Goal: Task Accomplishment & Management: Use online tool/utility

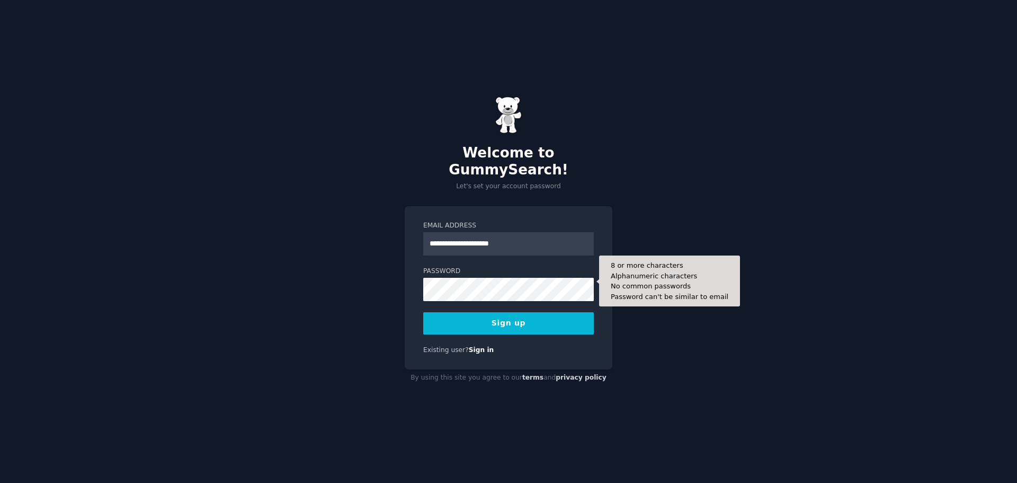
type input "**********"
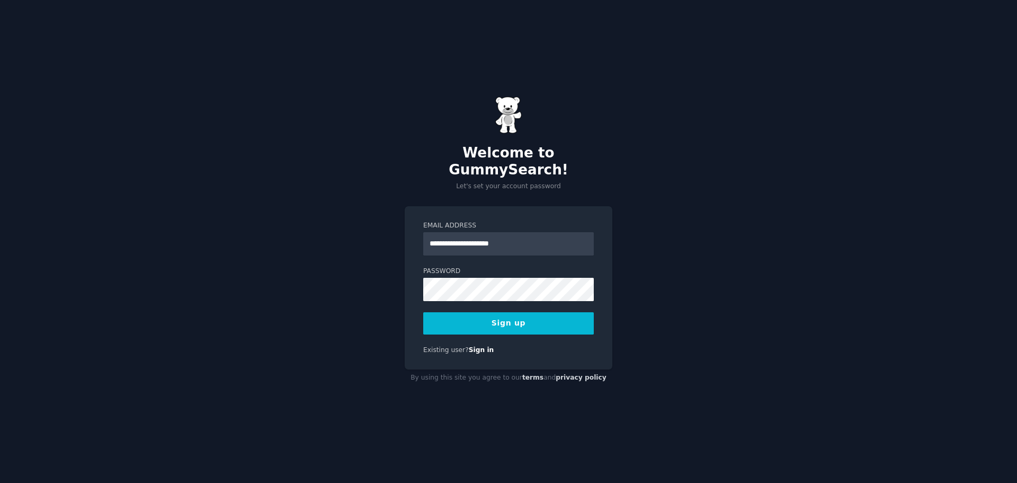
click at [507, 315] on button "Sign up" at bounding box center [508, 323] width 171 height 22
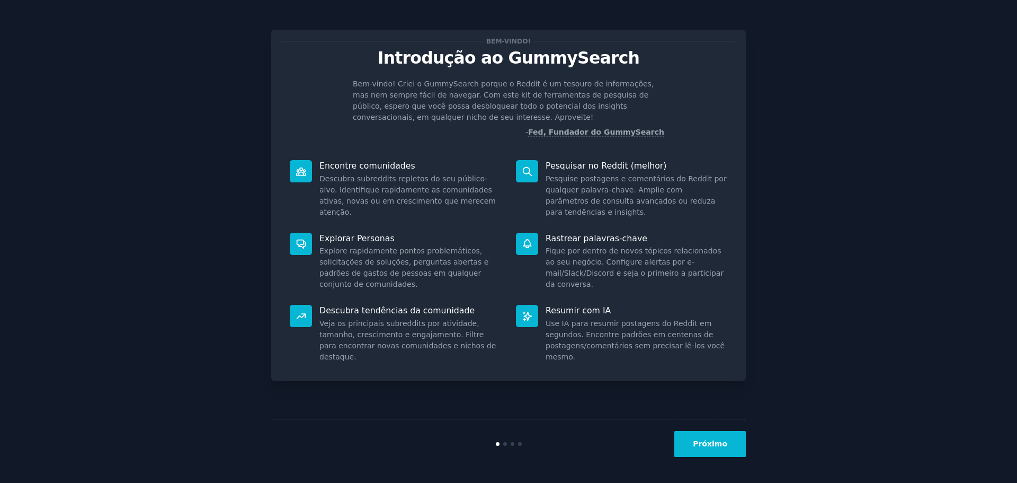
click at [708, 447] on font "Próximo" at bounding box center [710, 443] width 34 height 8
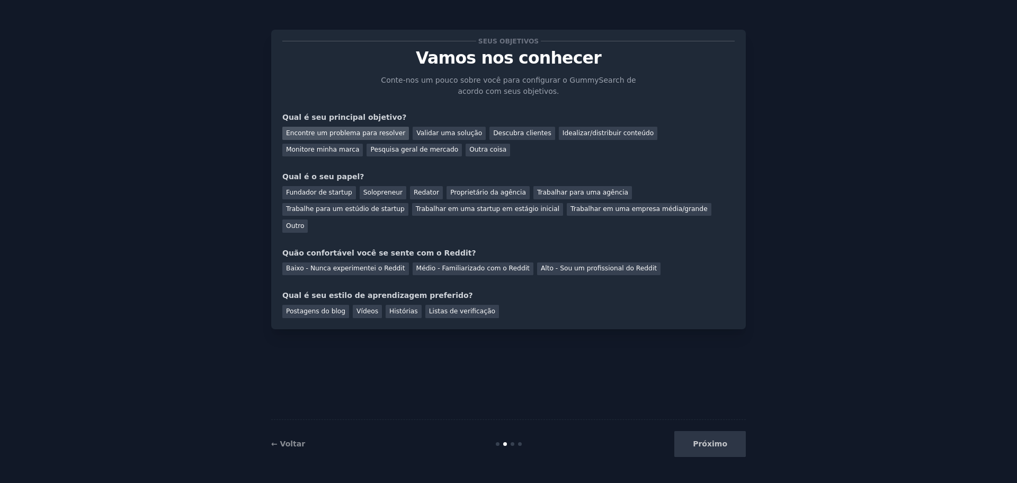
click at [325, 136] on font "Encontre um problema para resolver" at bounding box center [345, 132] width 119 height 7
click at [370, 146] on font "Pesquisa geral de mercado" at bounding box center [414, 149] width 88 height 7
click at [304, 222] on font "Outro" at bounding box center [295, 225] width 18 height 7
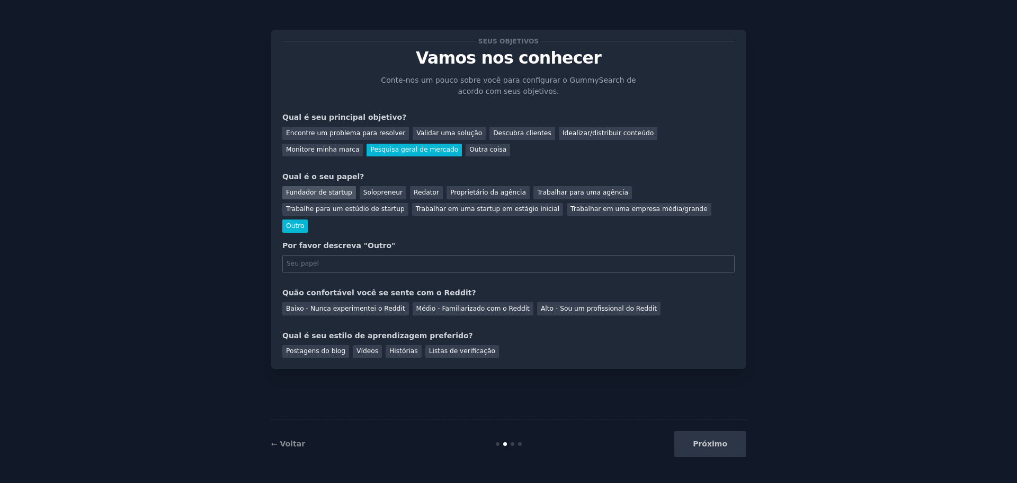
click at [317, 193] on font "Fundador de startup" at bounding box center [319, 192] width 66 height 7
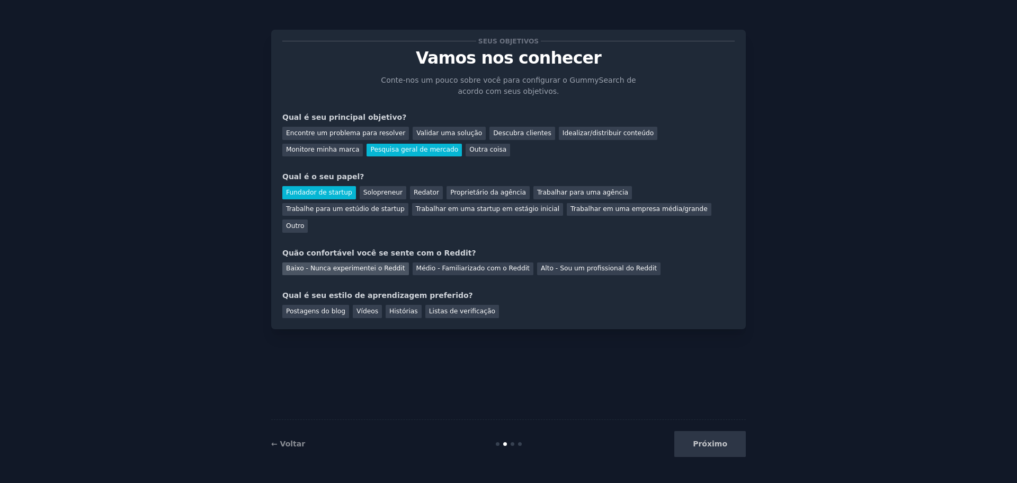
click at [328, 264] on font "Baixo - Nunca experimentei o Reddit" at bounding box center [345, 267] width 119 height 7
click at [364, 305] on div "Vídeos" at bounding box center [367, 311] width 29 height 13
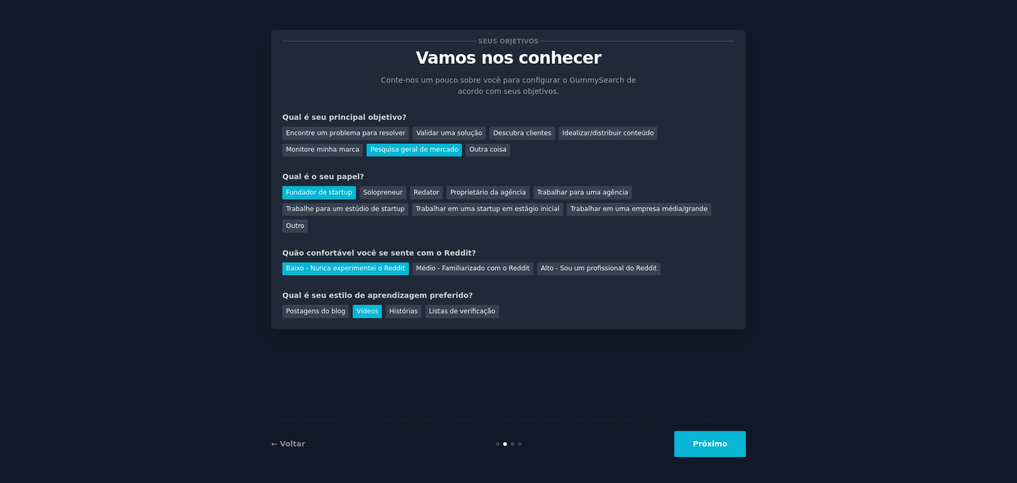
click at [707, 446] on font "Próximo" at bounding box center [710, 443] width 34 height 8
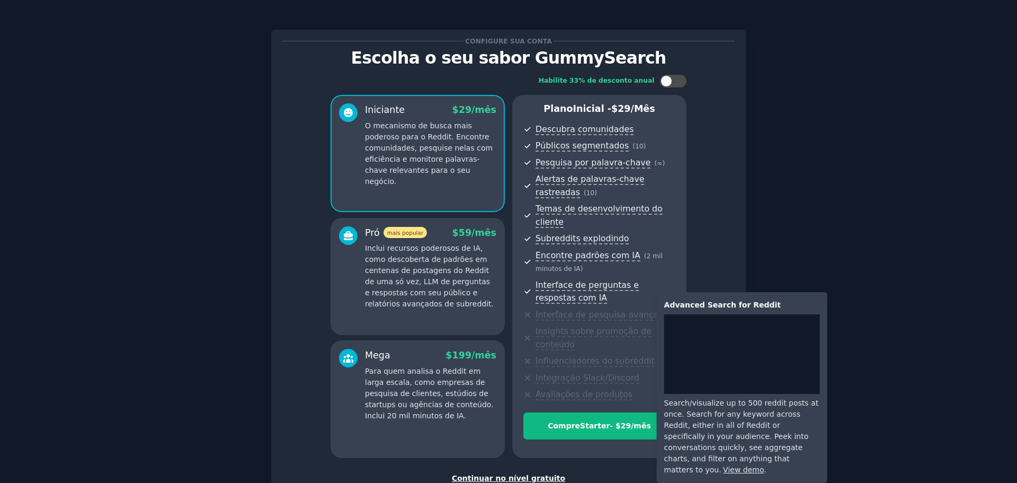
scroll to position [53, 0]
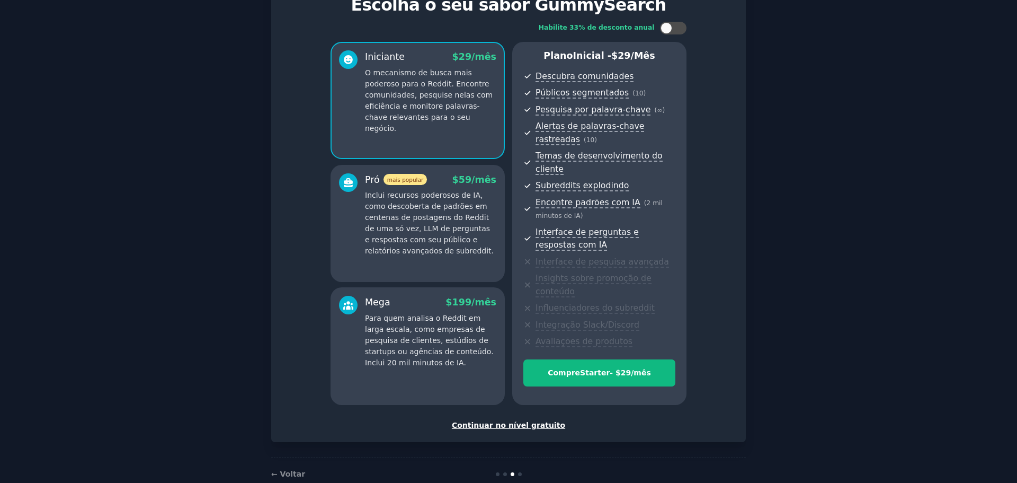
click at [524, 420] on div "Continuar no nível gratuito" at bounding box center [508, 425] width 453 height 11
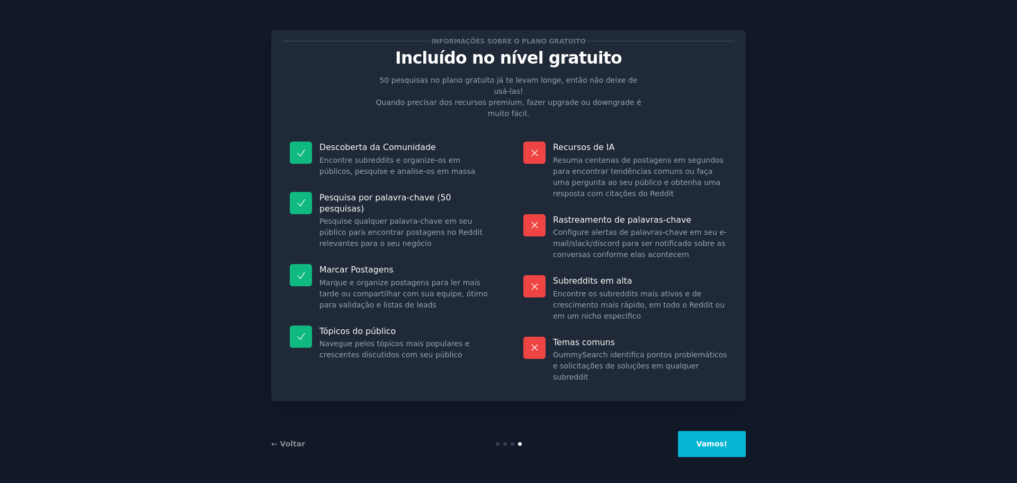
click at [717, 445] on font "Vamos!" at bounding box center [712, 443] width 31 height 8
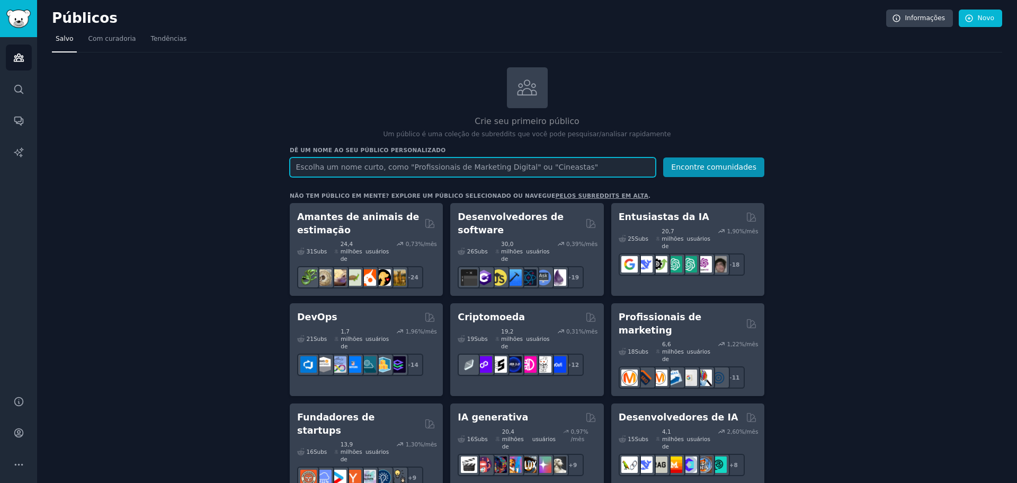
click at [377, 167] on input "text" at bounding box center [473, 167] width 366 height 20
type input "youtube"
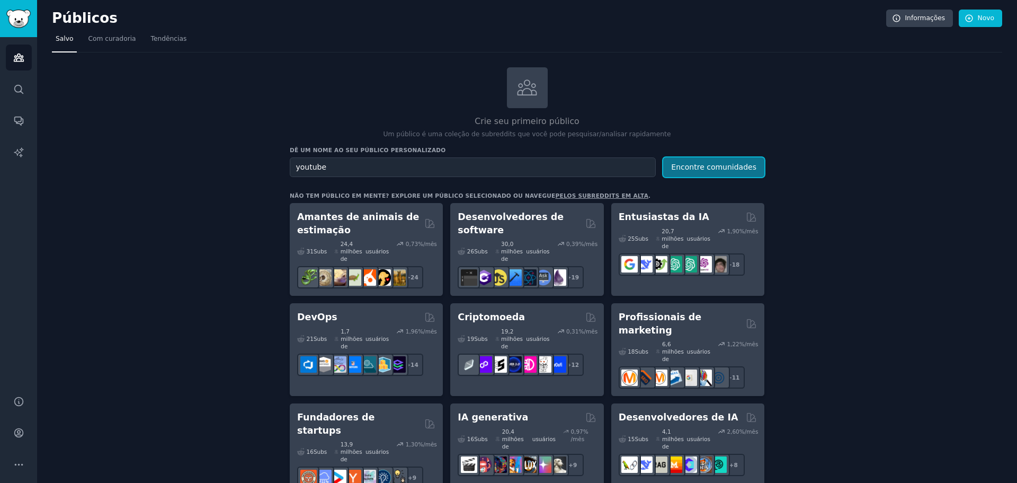
click at [679, 171] on font "Encontre comunidades" at bounding box center [713, 167] width 85 height 8
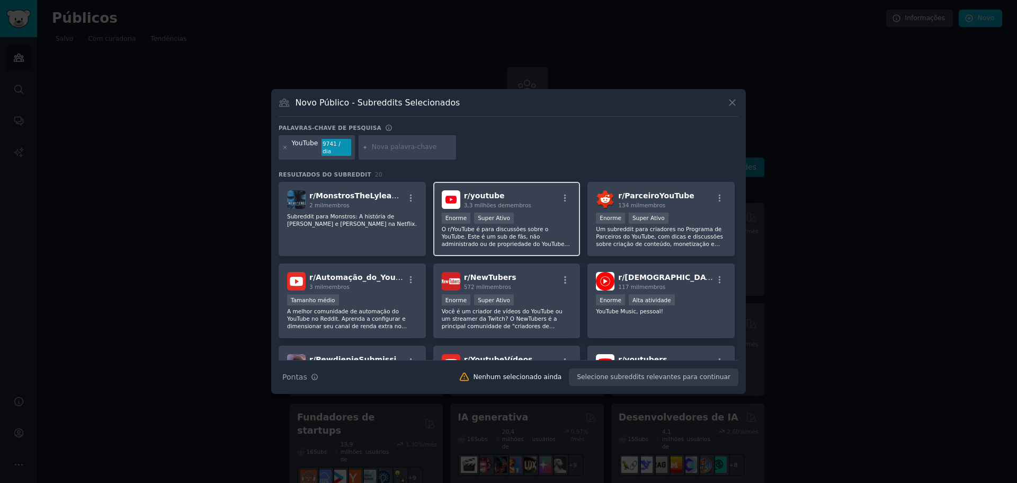
click at [524, 203] on font "membros" at bounding box center [518, 205] width 26 height 6
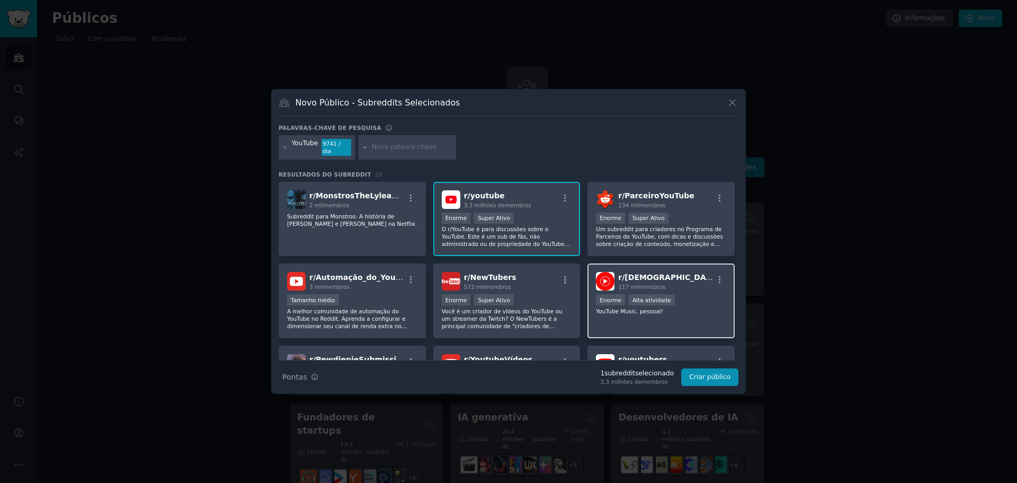
scroll to position [53, 0]
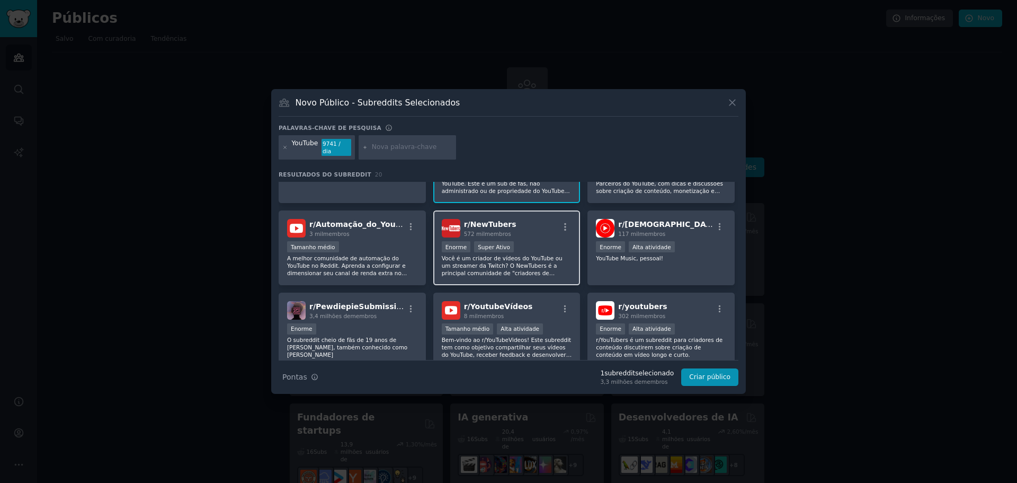
click at [542, 235] on div "r/ NewTubers 572 mil membros Enorme Super Ativo Você é um criador de vídeos do …" at bounding box center [506, 247] width 147 height 75
click at [541, 241] on div "Enorme Super Ativo" at bounding box center [507, 247] width 130 height 13
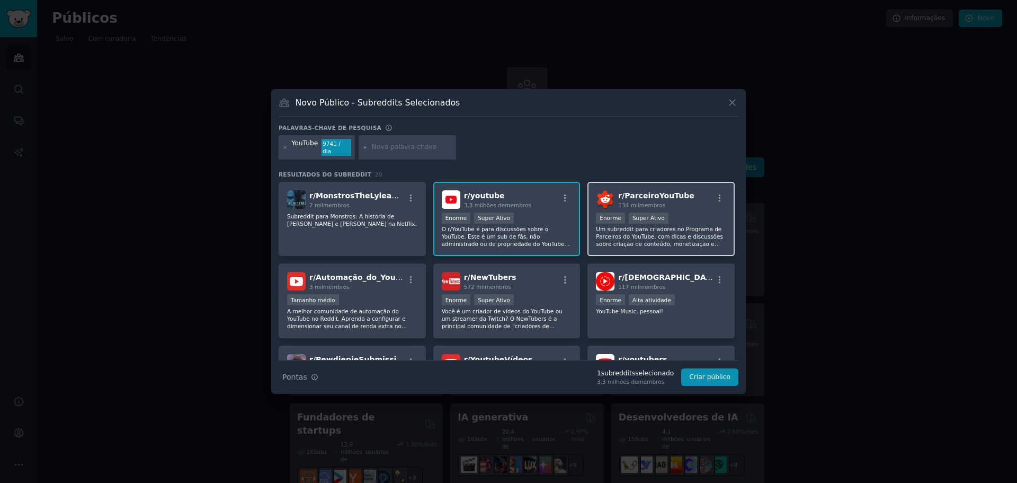
click at [692, 194] on div "r/ ParceiroYouTube 134 mil membros" at bounding box center [661, 199] width 130 height 19
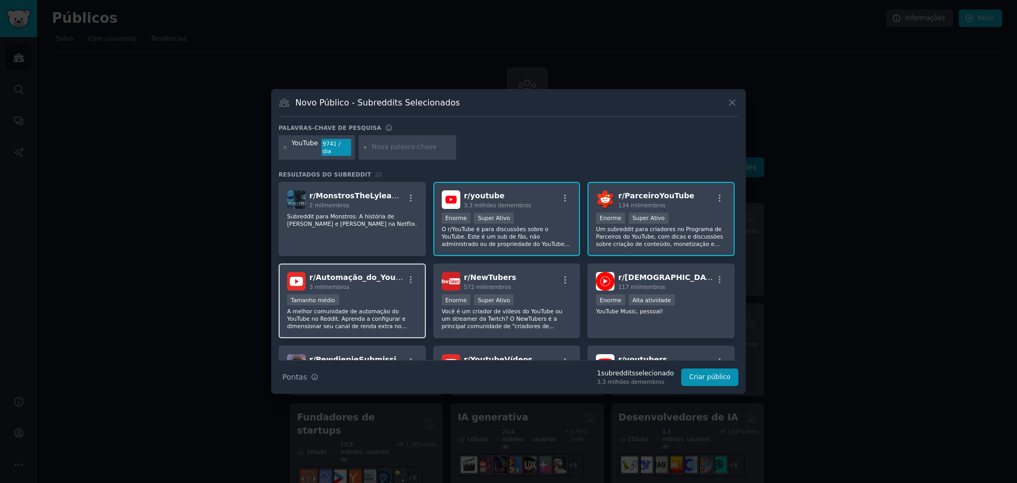
scroll to position [53, 0]
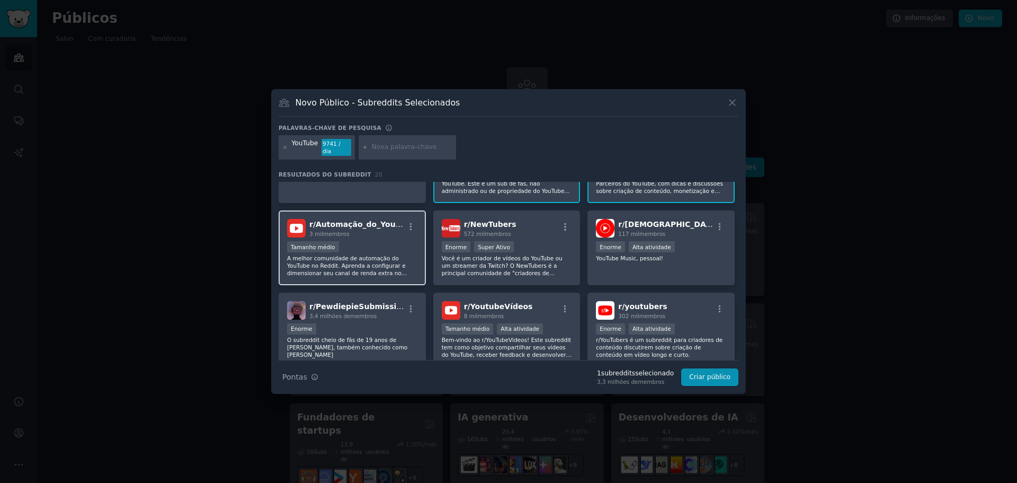
click at [379, 243] on div "Tamanho médio" at bounding box center [352, 247] width 130 height 13
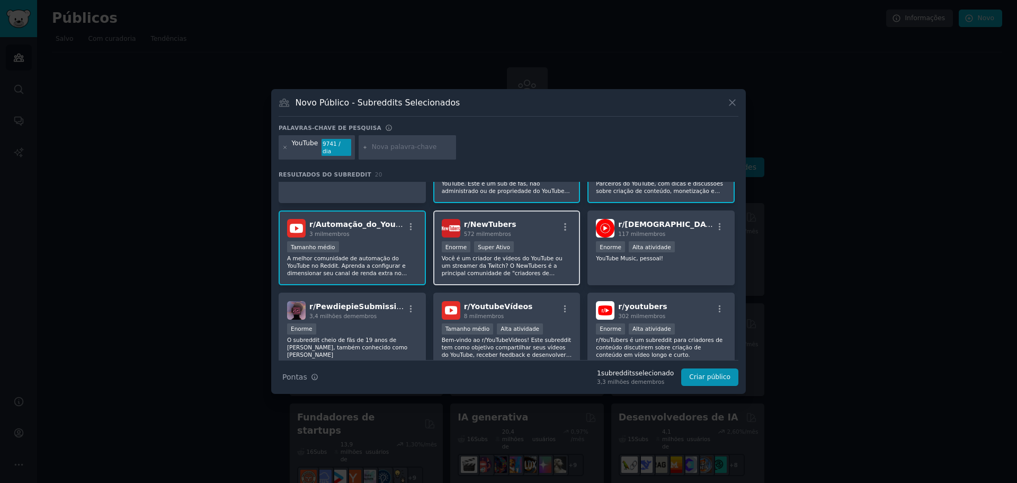
click at [538, 234] on div "r/ NewTubers 572 mil membros" at bounding box center [507, 228] width 130 height 19
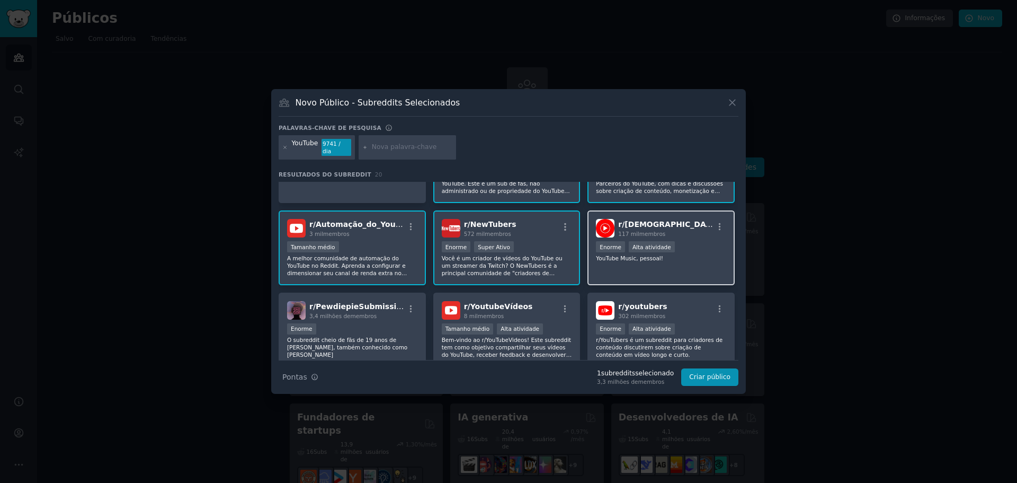
scroll to position [106, 0]
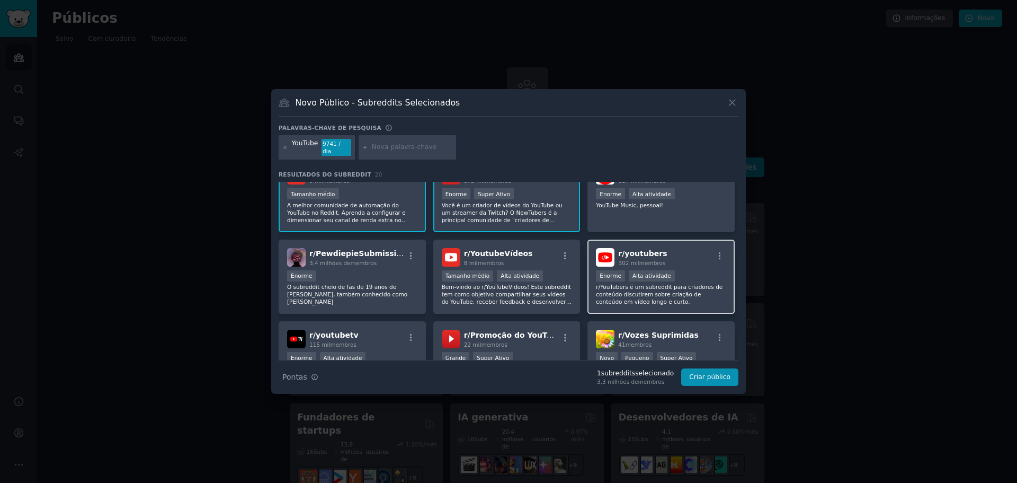
click at [692, 259] on div "r/ youtubers 302 mil membros" at bounding box center [661, 257] width 130 height 19
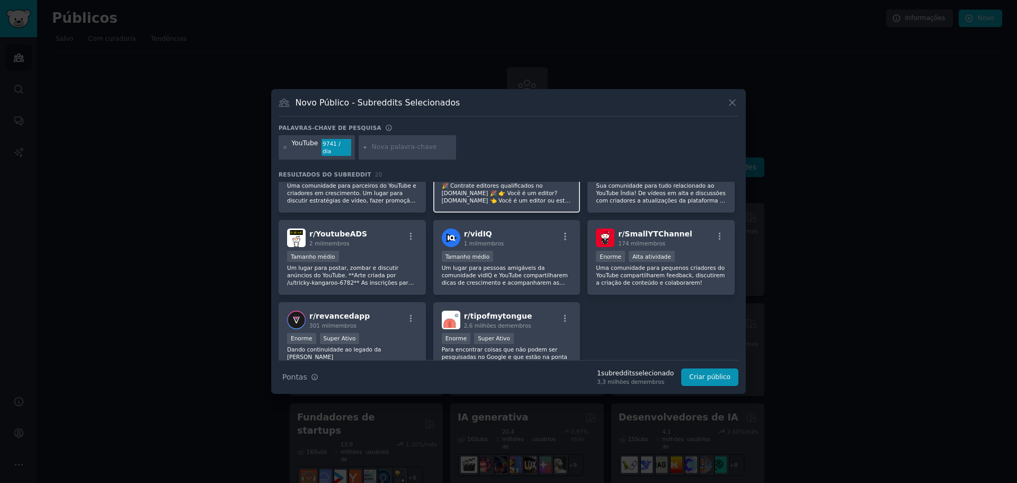
scroll to position [424, 0]
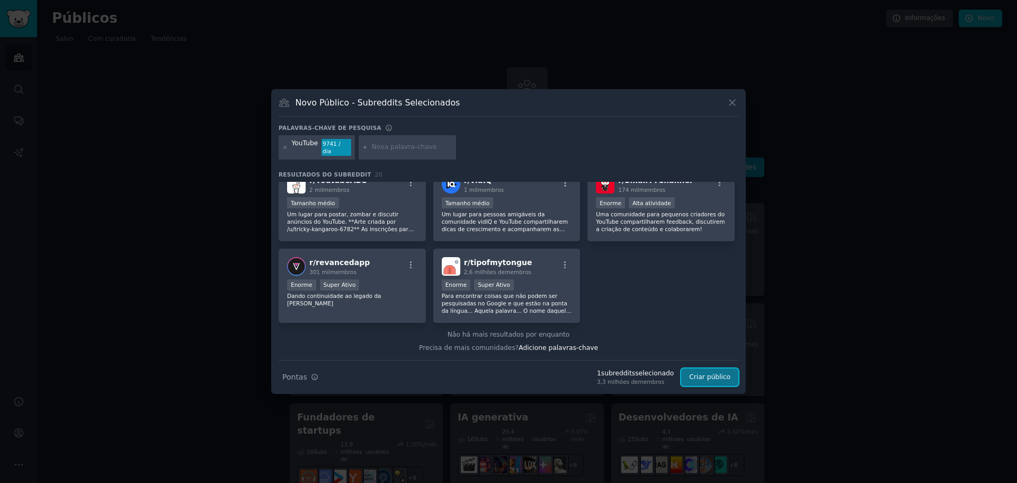
click at [701, 376] on font "Criar público" at bounding box center [709, 376] width 41 height 7
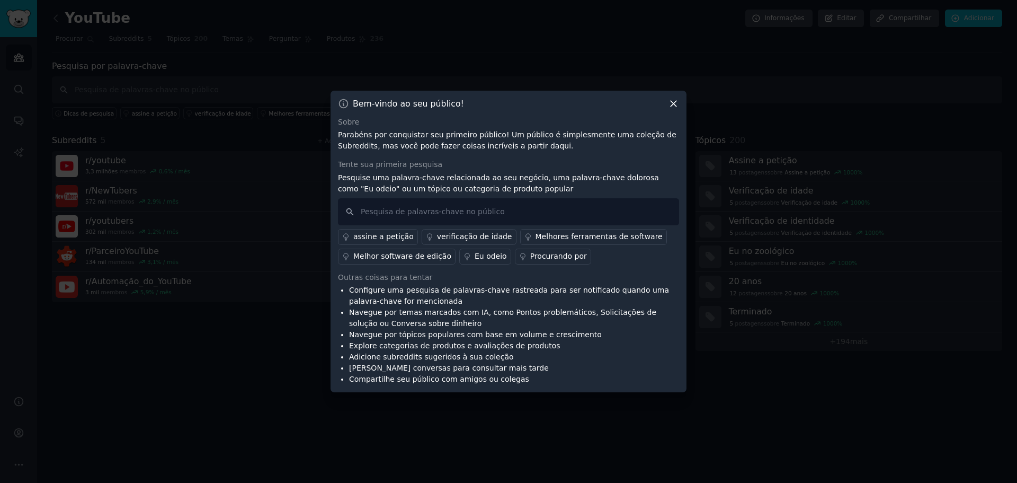
click at [676, 103] on icon at bounding box center [673, 103] width 11 height 11
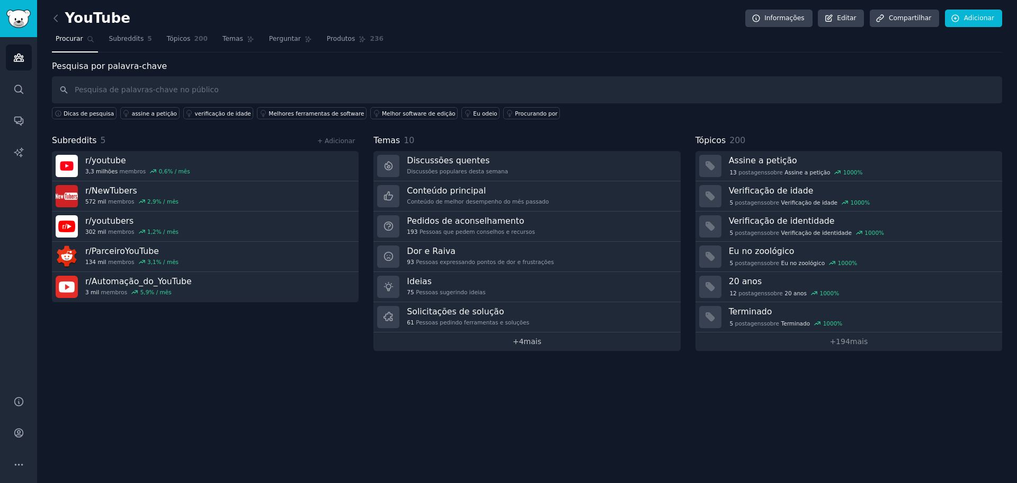
click at [523, 345] on font "4" at bounding box center [521, 341] width 5 height 8
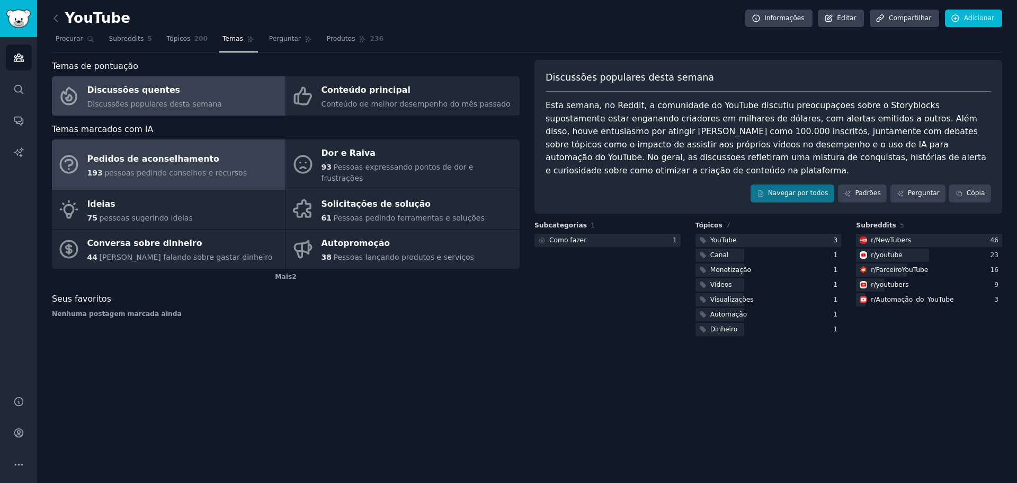
click at [176, 167] on div "193 pessoas pedindo conselhos e recursos" at bounding box center [167, 172] width 160 height 11
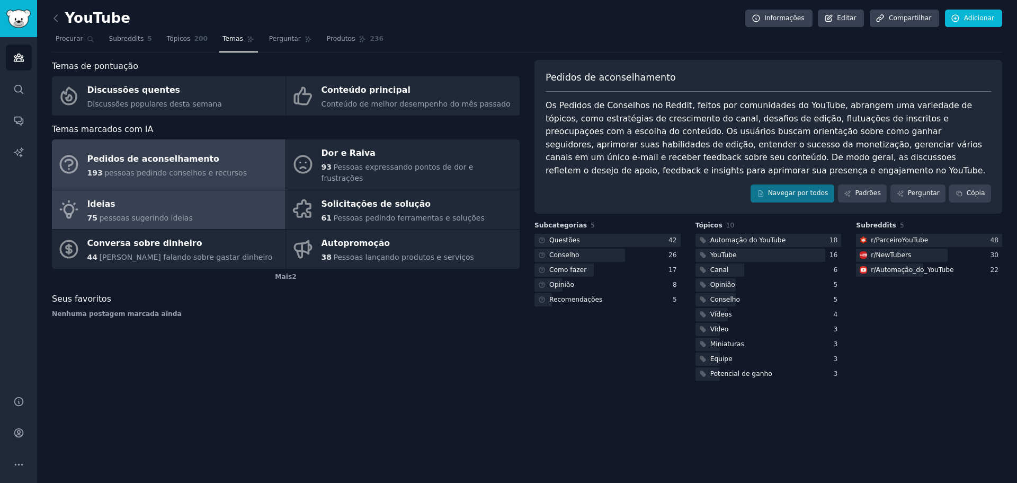
click at [140, 214] on font "pessoas sugerindo ideias" at bounding box center [145, 218] width 93 height 8
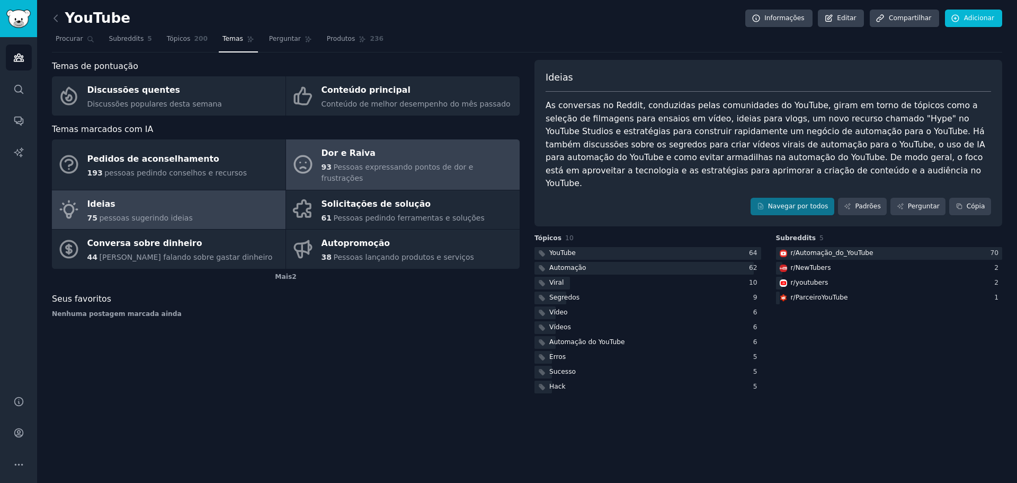
click at [359, 155] on font "Dor e Raiva" at bounding box center [349, 153] width 54 height 10
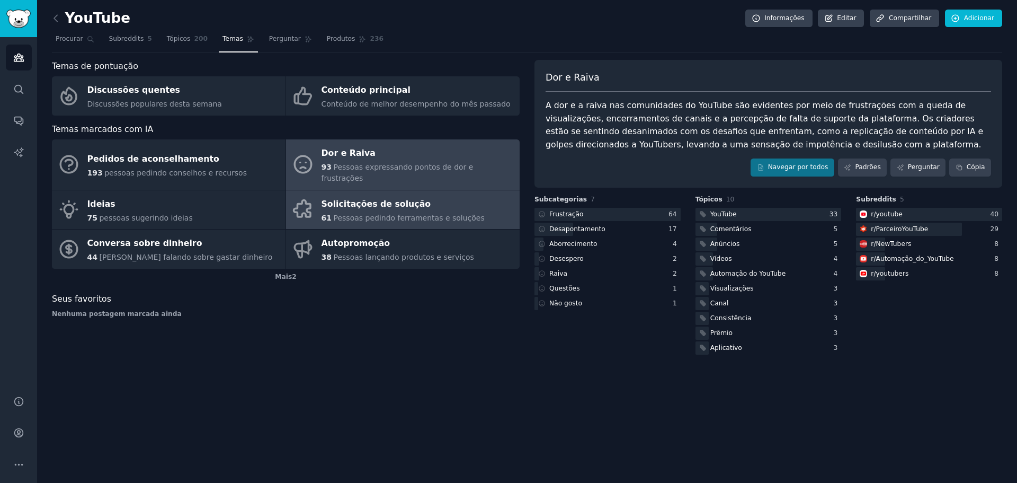
click at [332, 213] on div "61 Pessoas pedindo ferramentas e soluções" at bounding box center [403, 218] width 163 height 11
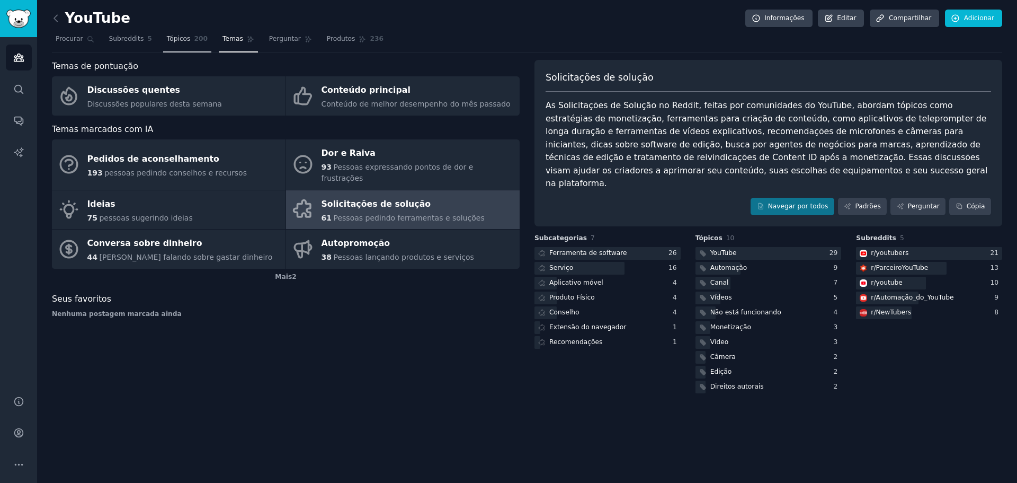
click at [173, 42] on font "Tópicos" at bounding box center [179, 38] width 24 height 7
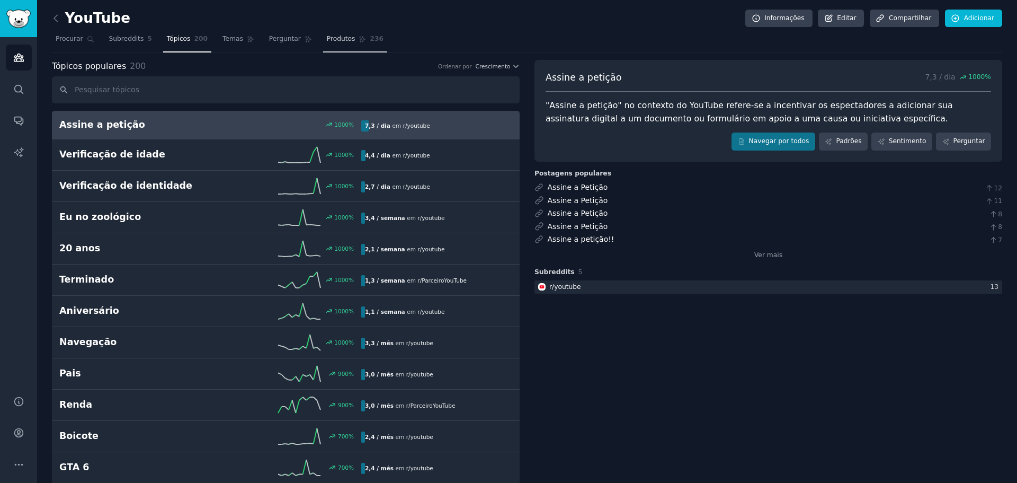
click at [327, 42] on font "Produtos" at bounding box center [341, 38] width 29 height 7
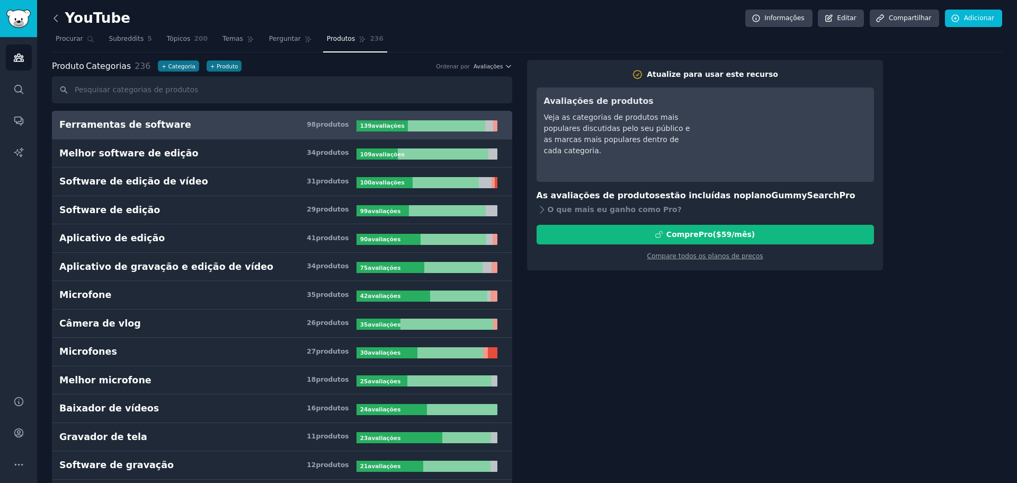
click at [57, 19] on icon at bounding box center [55, 18] width 11 height 11
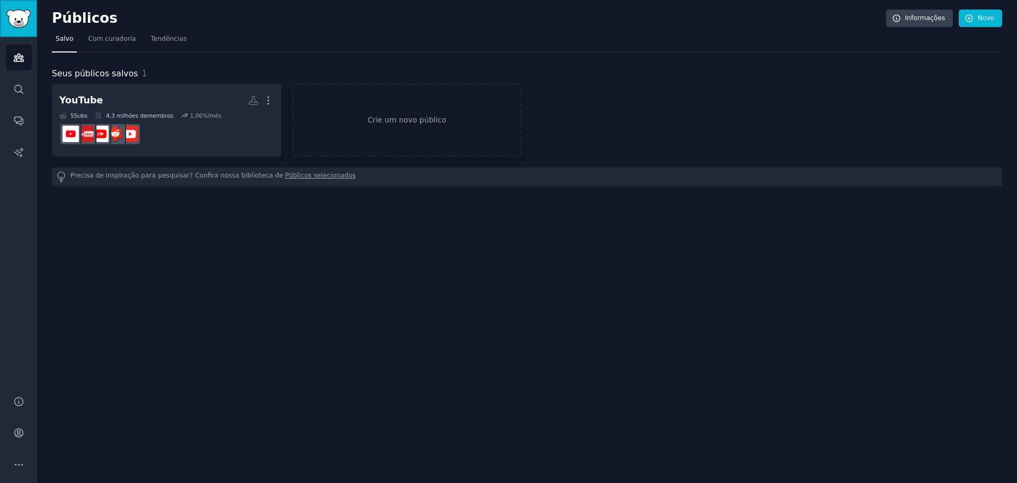
click at [10, 10] on img "Barra lateral" at bounding box center [18, 19] width 24 height 19
click at [17, 85] on icon "Barra lateral" at bounding box center [18, 89] width 8 height 8
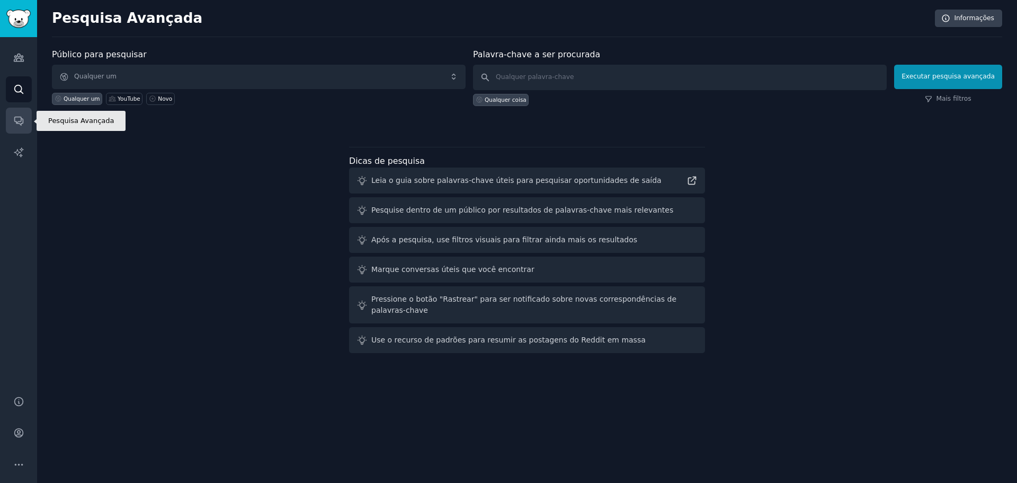
click at [15, 119] on icon "Barra lateral" at bounding box center [18, 120] width 11 height 11
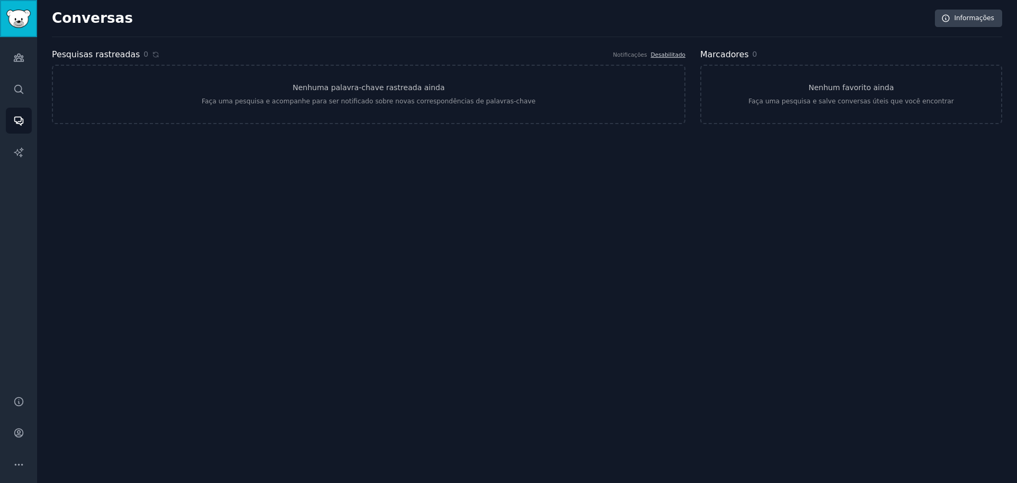
click at [12, 22] on img "Barra lateral" at bounding box center [18, 19] width 24 height 19
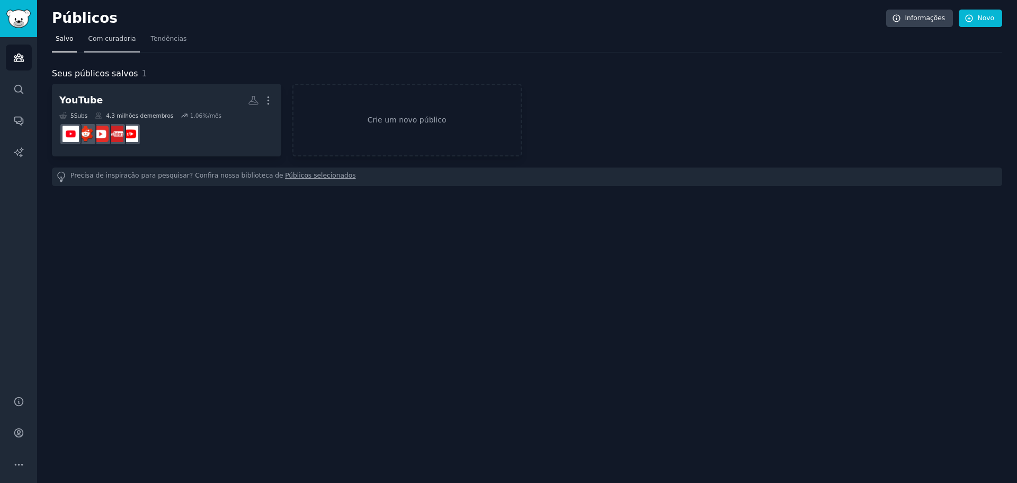
click at [116, 41] on font "Com curadoria" at bounding box center [112, 38] width 48 height 7
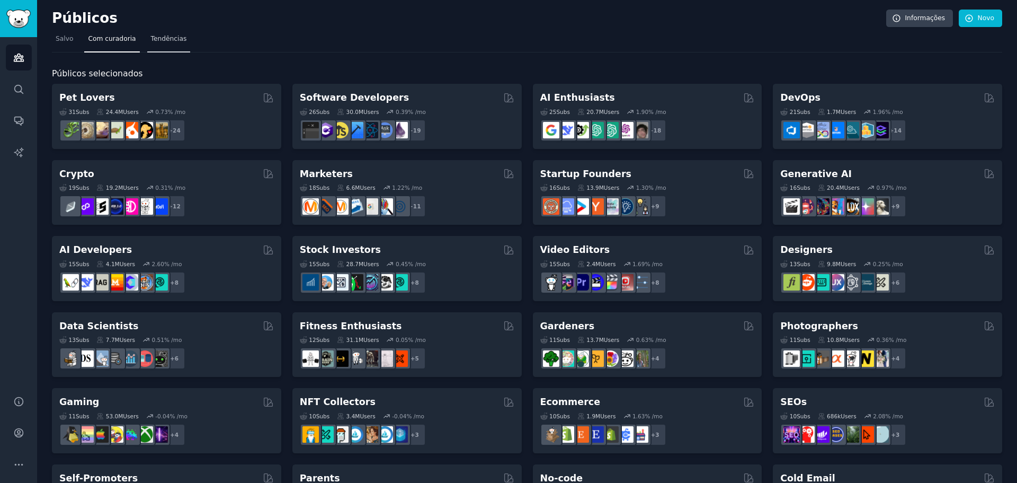
click at [155, 41] on font "Tendências" at bounding box center [169, 38] width 36 height 7
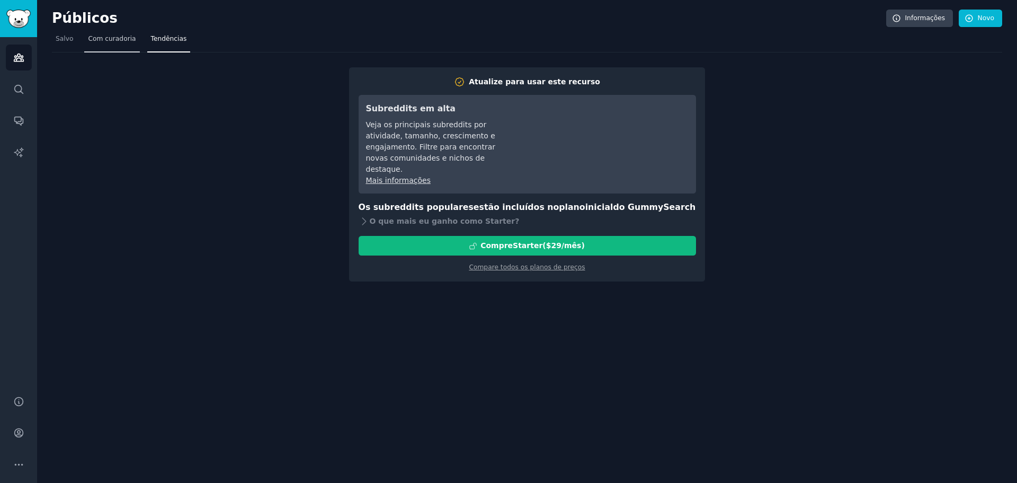
click at [117, 37] on font "Com curadoria" at bounding box center [112, 38] width 48 height 7
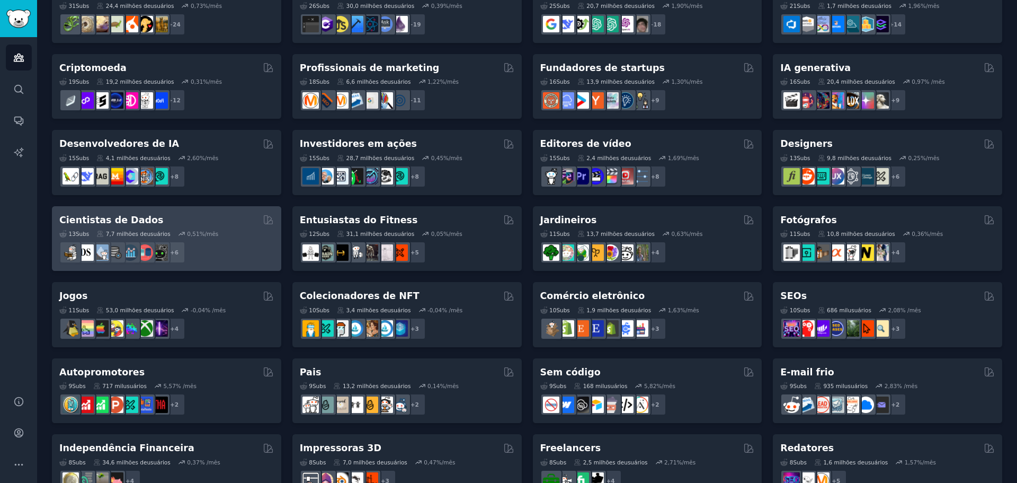
scroll to position [212, 0]
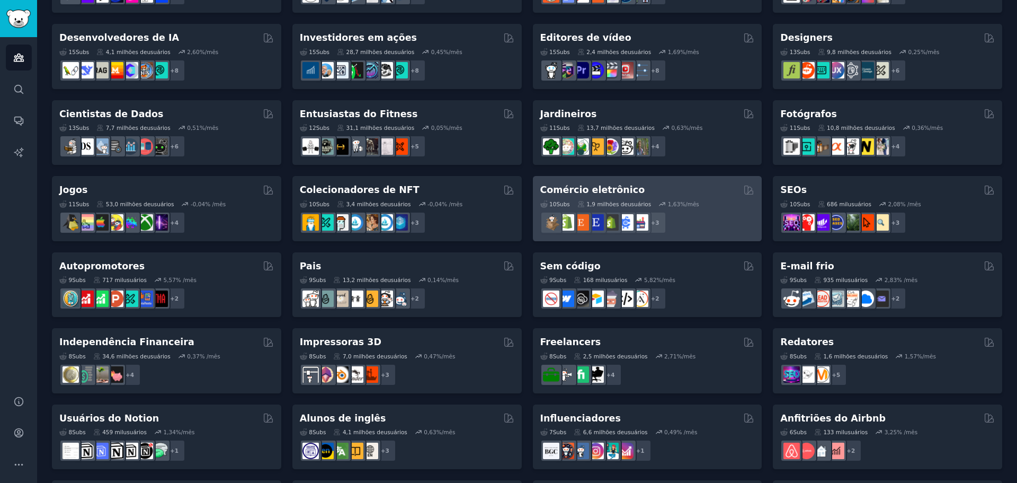
click at [654, 191] on div "Comércio eletrônico" at bounding box center [648, 189] width 215 height 13
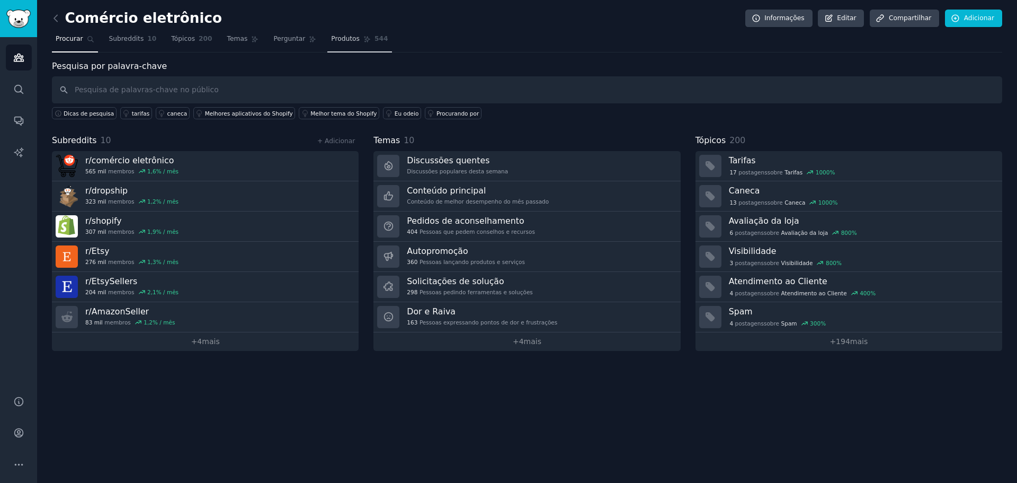
click at [331, 41] on font "Produtos" at bounding box center [345, 38] width 29 height 7
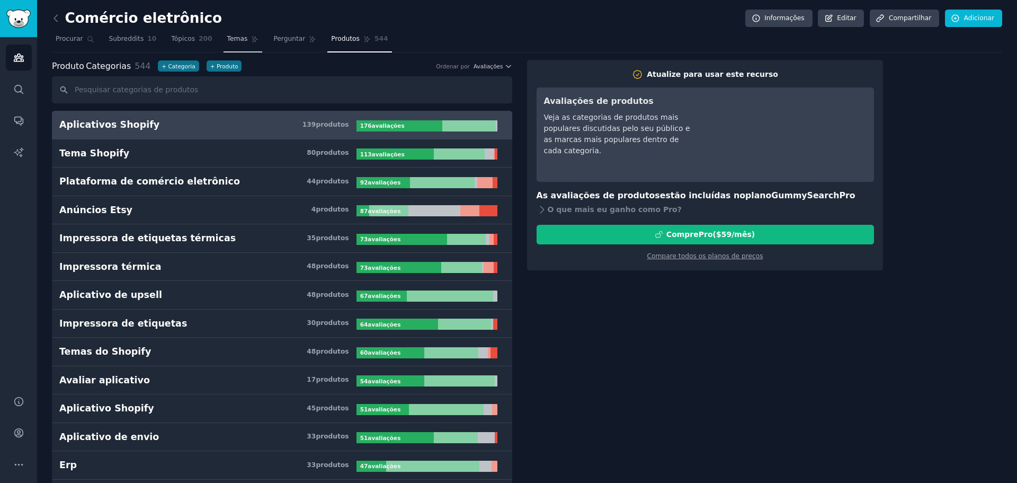
click at [227, 33] on link "Temas" at bounding box center [243, 42] width 39 height 22
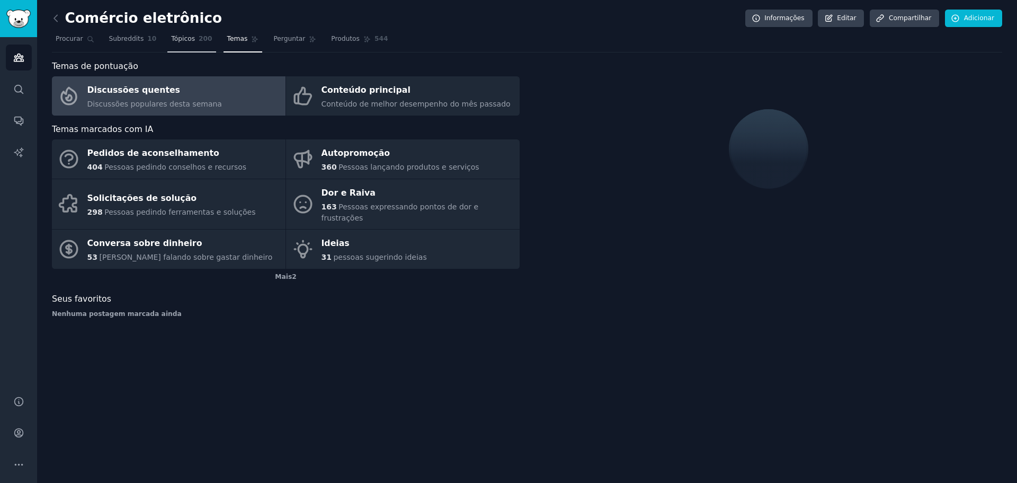
click at [181, 37] on font "Tópicos" at bounding box center [183, 38] width 24 height 7
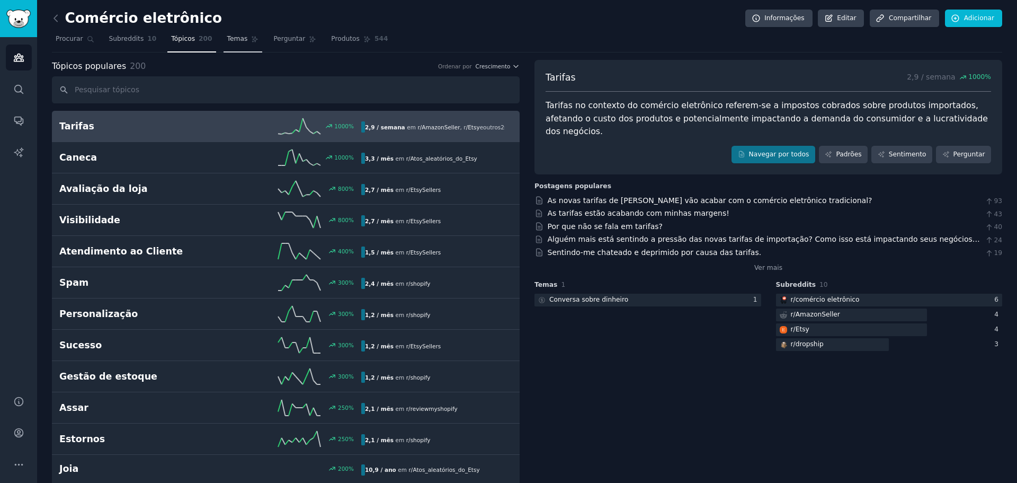
click at [227, 41] on font "Temas" at bounding box center [237, 38] width 21 height 7
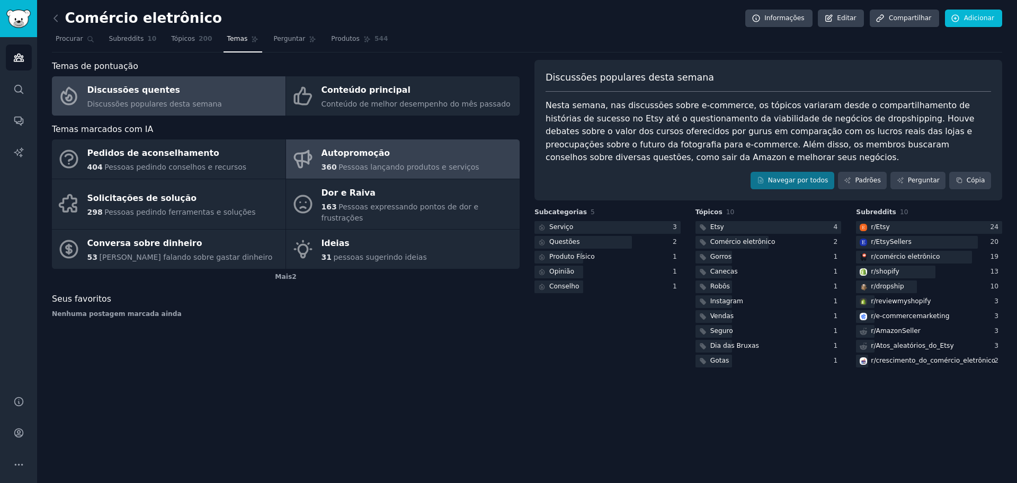
click at [338, 167] on div "360 Pessoas lançando produtos e serviços" at bounding box center [401, 167] width 158 height 11
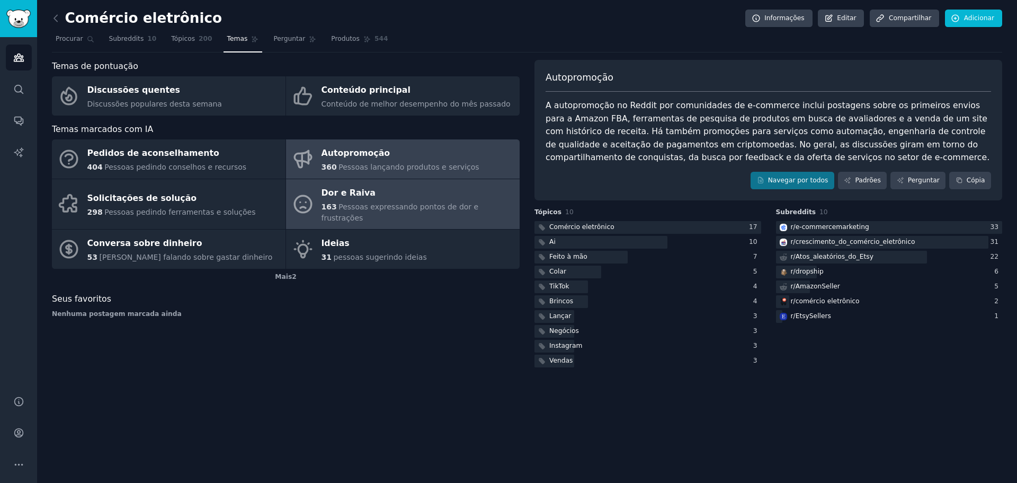
click at [342, 198] on font "Dor e Raiva" at bounding box center [349, 193] width 54 height 10
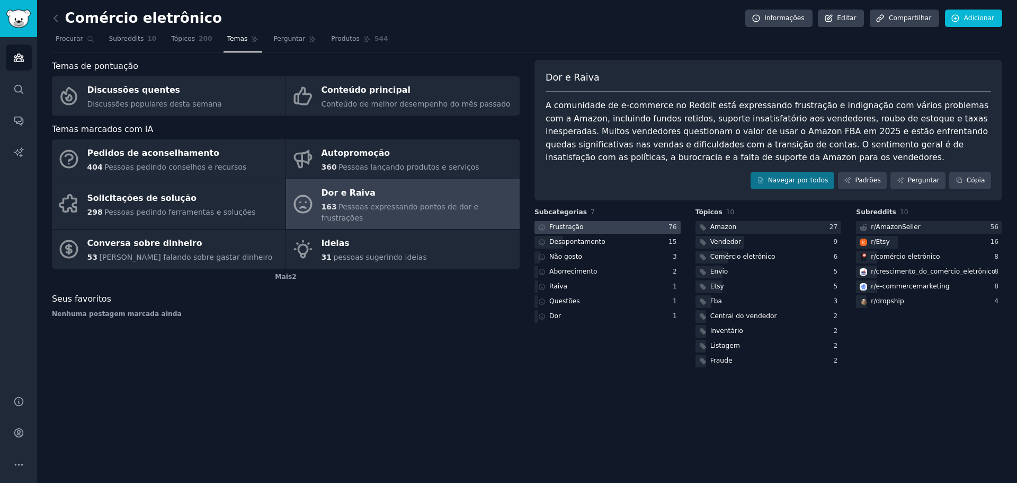
click at [567, 228] on font "Frustração" at bounding box center [567, 226] width 34 height 7
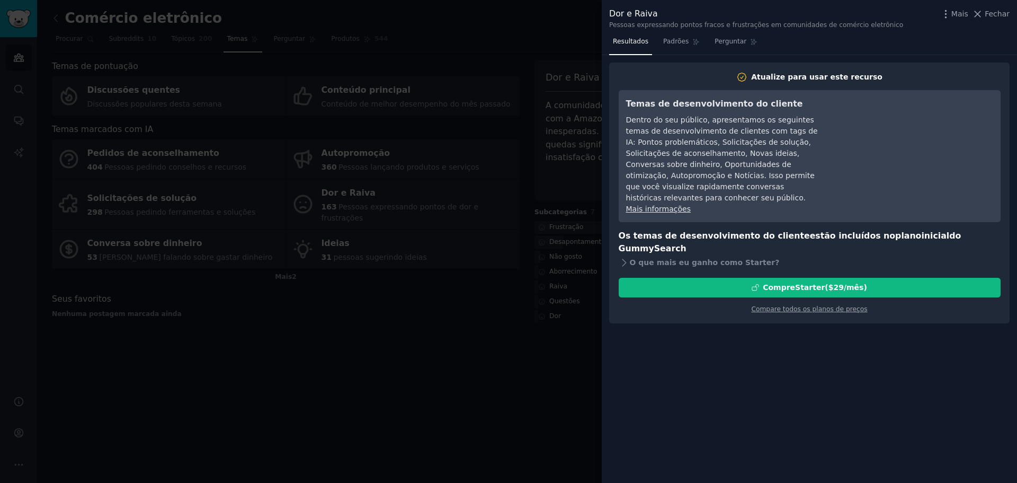
click at [577, 49] on div at bounding box center [508, 241] width 1017 height 483
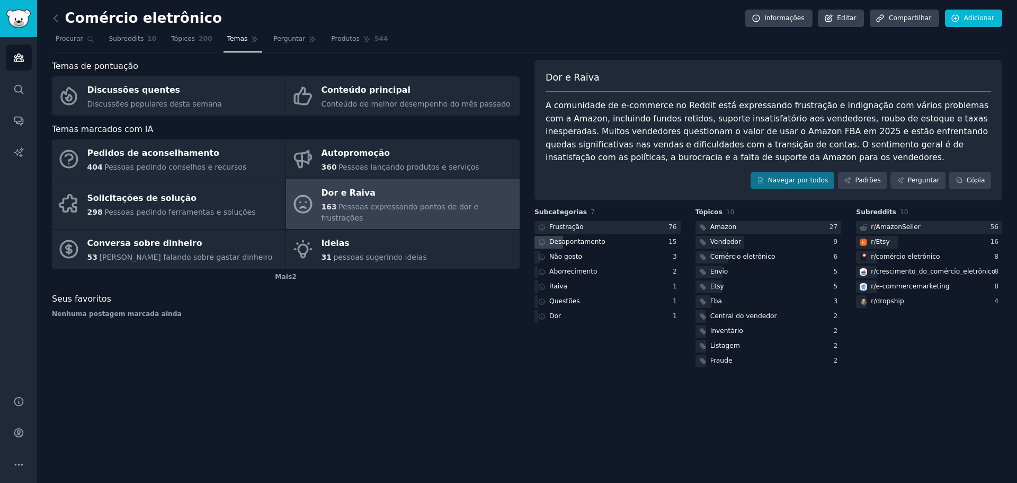
click at [562, 240] on font "Desapontamento" at bounding box center [578, 241] width 56 height 7
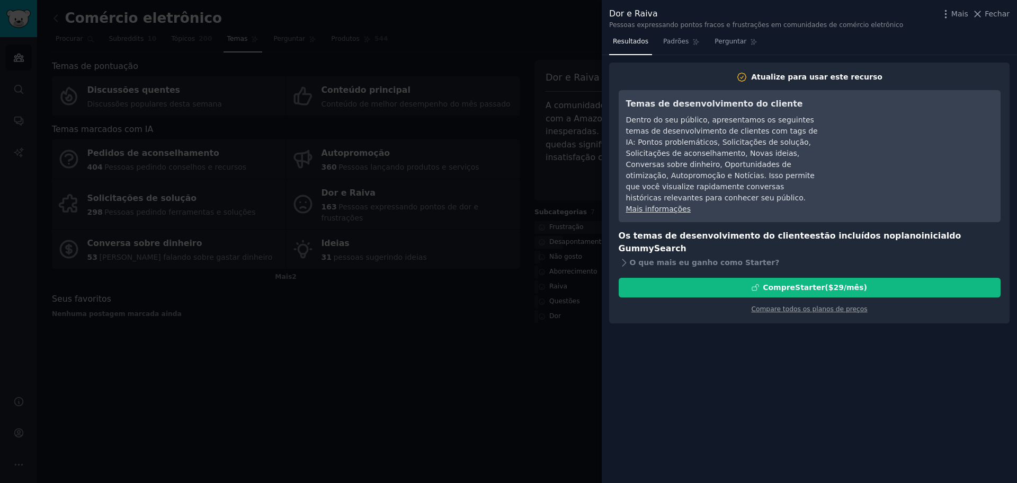
click at [477, 368] on div at bounding box center [508, 241] width 1017 height 483
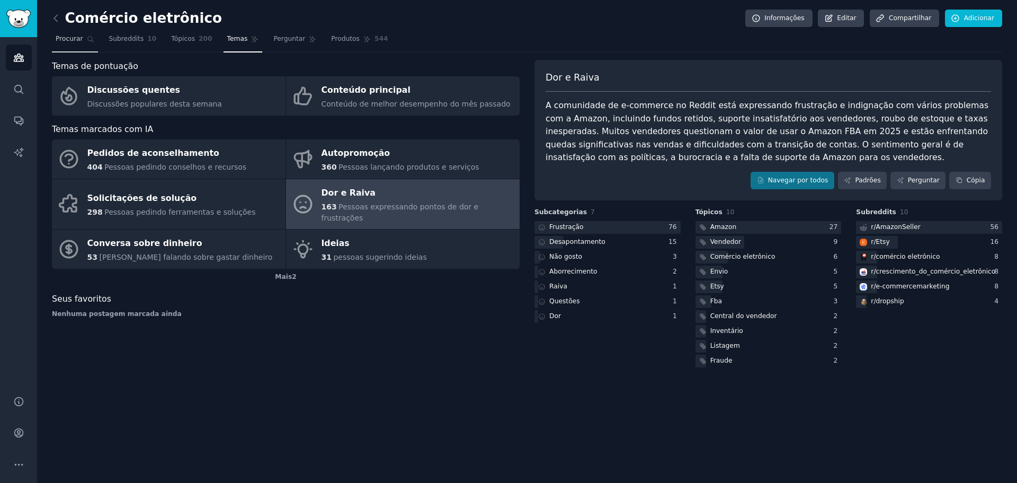
click at [75, 43] on span "Procurar" at bounding box center [70, 39] width 28 height 10
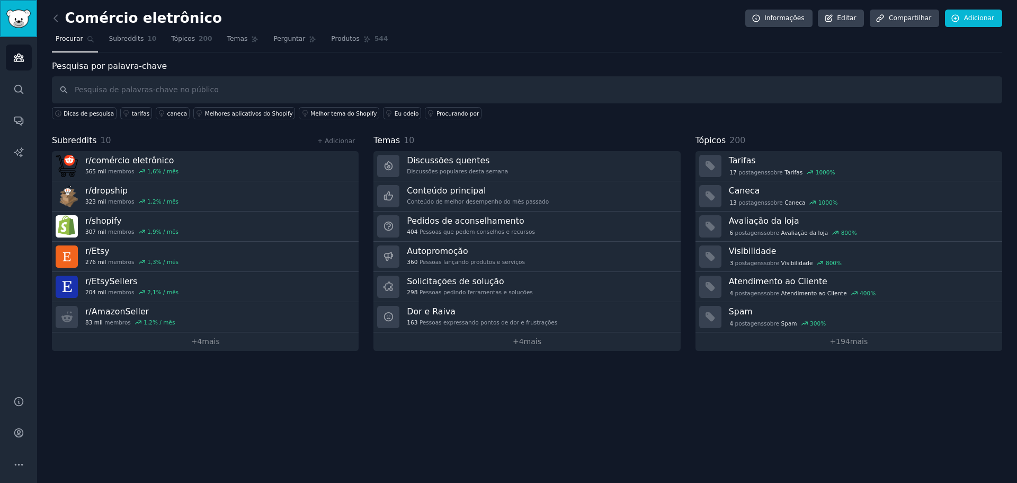
click at [21, 15] on img "Barra lateral" at bounding box center [18, 19] width 24 height 19
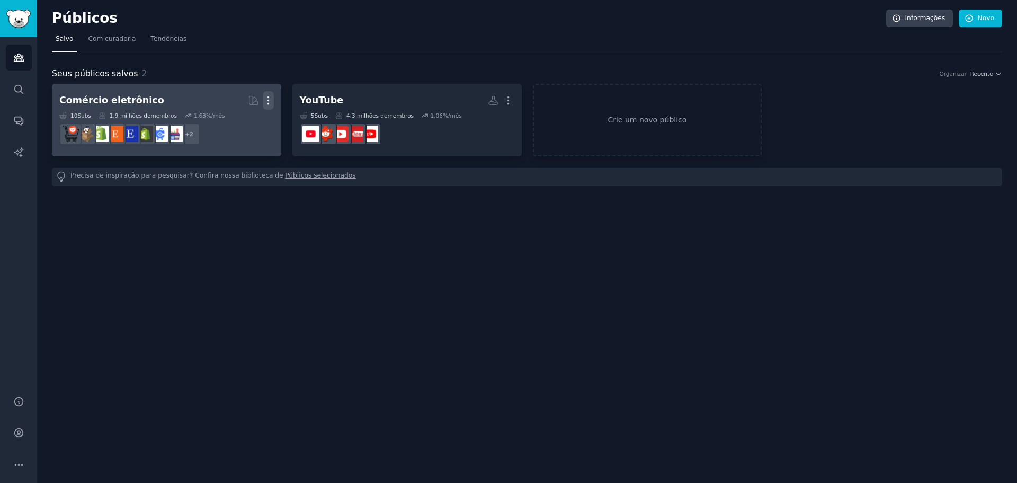
click at [266, 103] on icon "button" at bounding box center [268, 100] width 11 height 11
click at [229, 126] on p "Delete" at bounding box center [239, 122] width 24 height 11
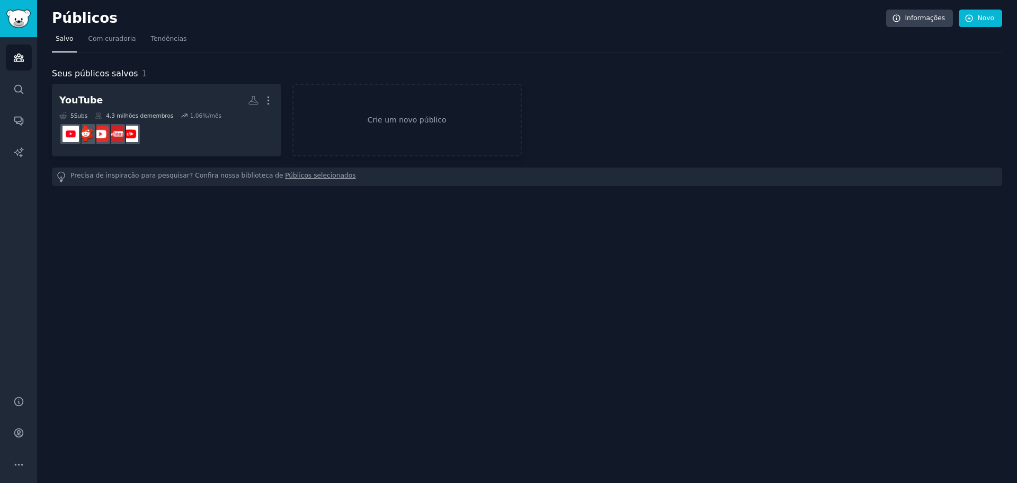
click at [829, 322] on div "Públicos Informações Novo Salvo Com curadoria Tendências Seus públicos salvos 1…" at bounding box center [527, 241] width 980 height 483
click at [372, 127] on link "Crie um novo público" at bounding box center [407, 120] width 229 height 73
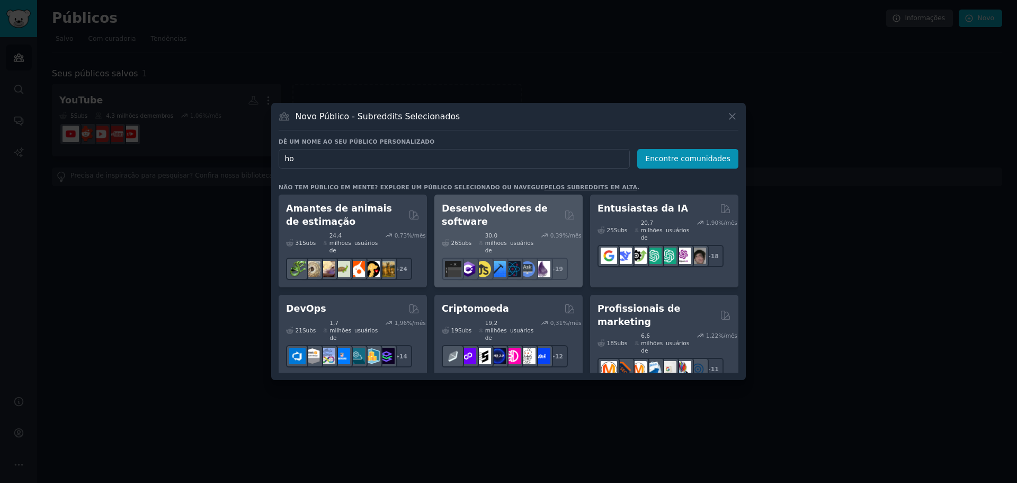
type input "h"
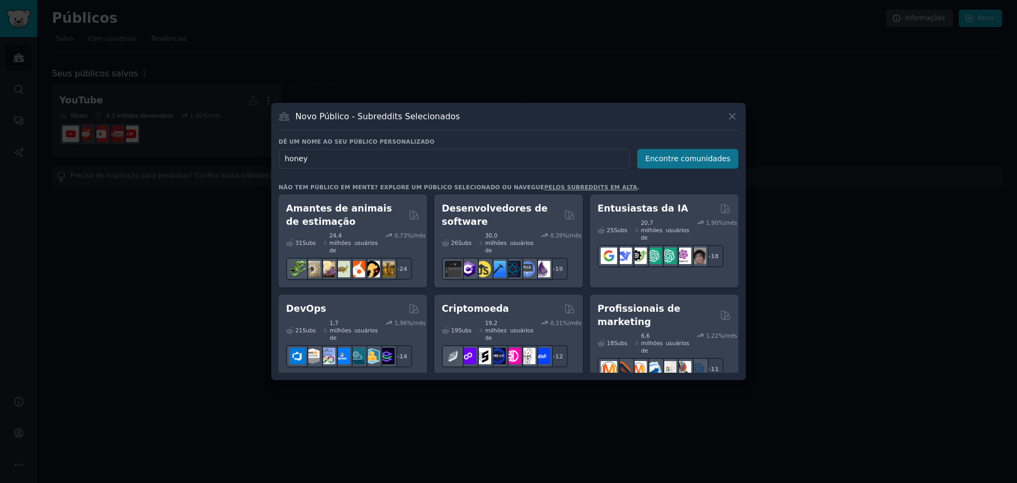
type input "honey"
click at [721, 158] on font "Encontre comunidades" at bounding box center [687, 158] width 85 height 8
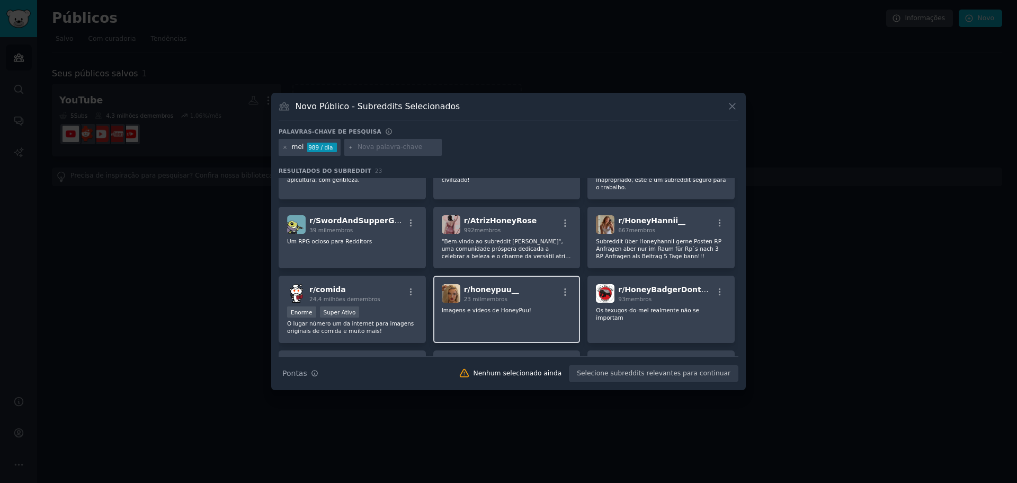
scroll to position [106, 0]
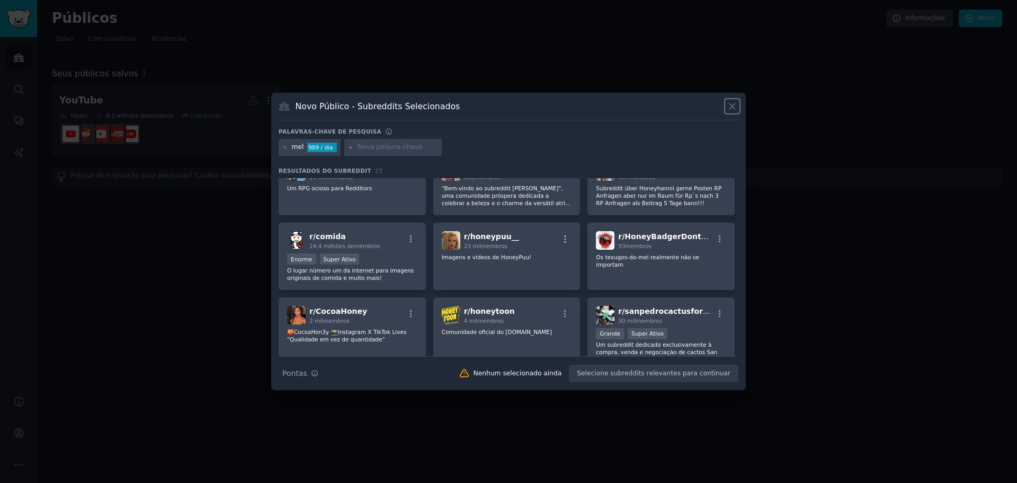
click at [728, 111] on icon at bounding box center [732, 106] width 11 height 11
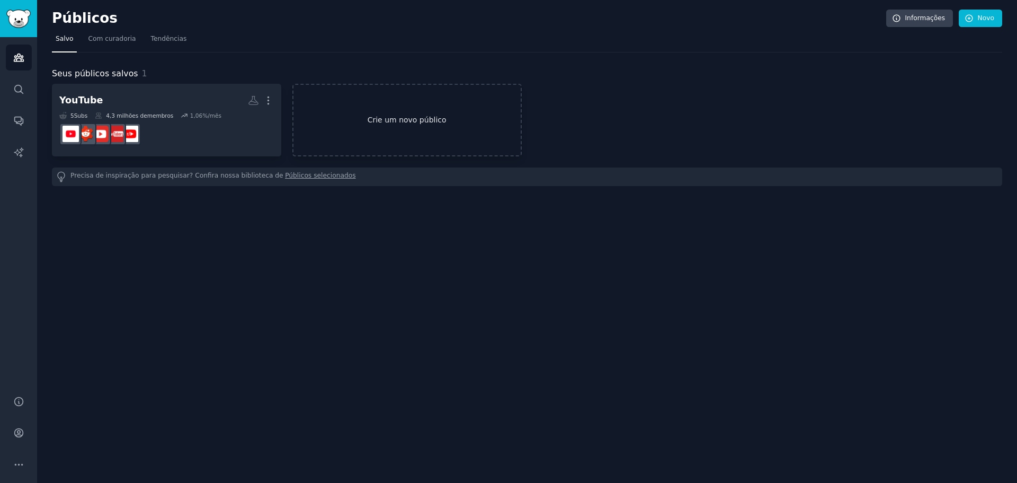
click at [393, 113] on link "Crie um novo público" at bounding box center [407, 120] width 229 height 73
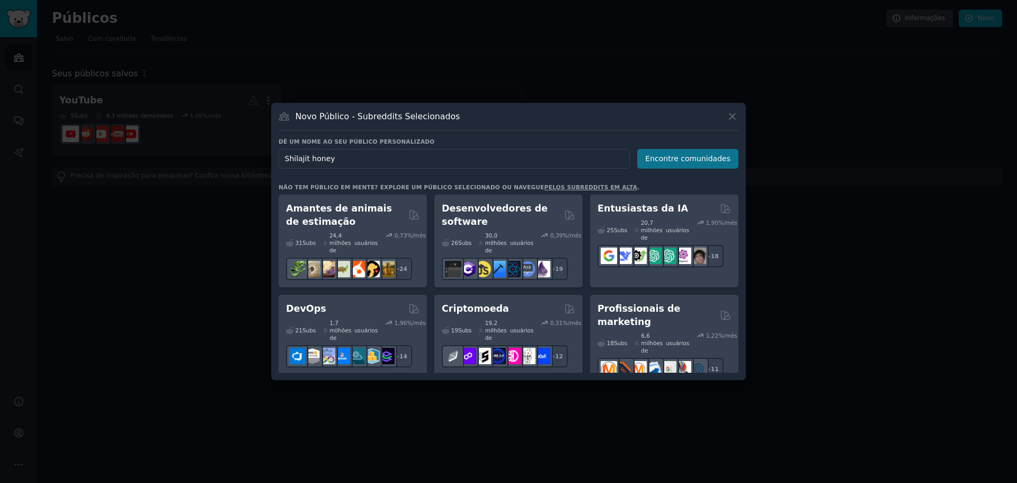
type input "Shilajit honey"
click at [665, 158] on font "Encontre comunidades" at bounding box center [687, 158] width 85 height 8
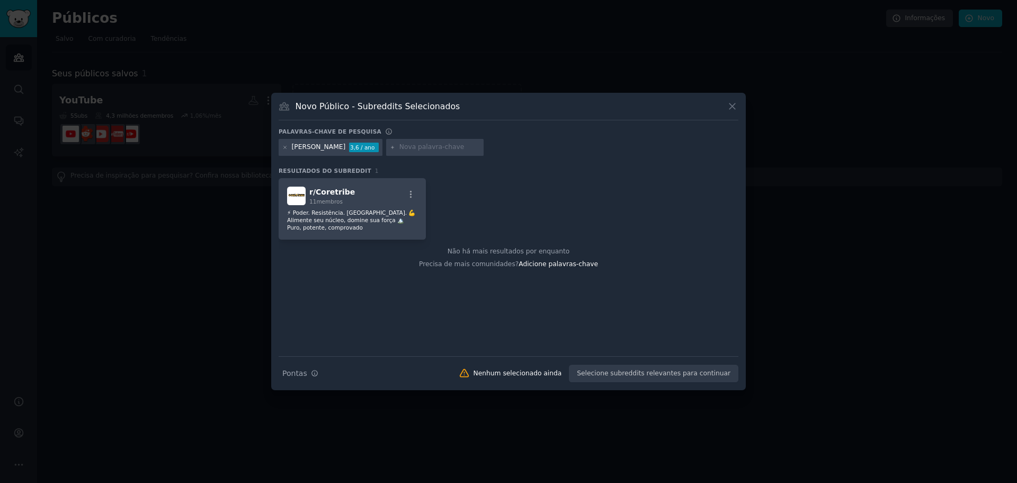
click at [739, 107] on div "Novo Público - Subreddits Selecionados Palavras-chave de pesquisa [PERSON_NAME]…" at bounding box center [508, 241] width 475 height 297
click at [738, 109] on icon at bounding box center [732, 106] width 11 height 11
